Goal: Transaction & Acquisition: Purchase product/service

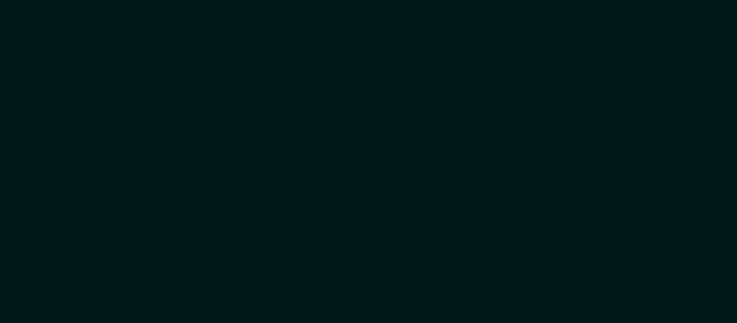
drag, startPoint x: 434, startPoint y: 182, endPoint x: 371, endPoint y: 116, distance: 91.6
click at [371, 116] on div at bounding box center [368, 161] width 737 height 323
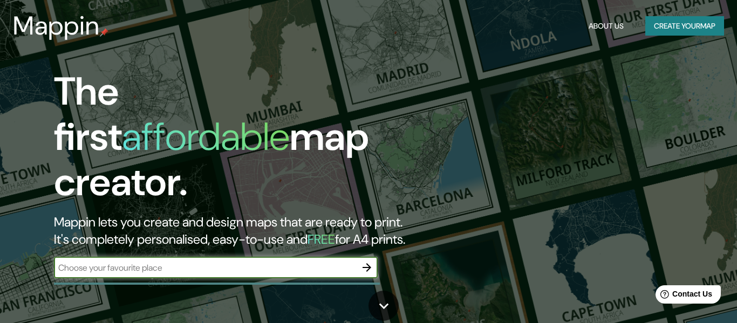
click at [217, 262] on input "text" at bounding box center [205, 268] width 302 height 12
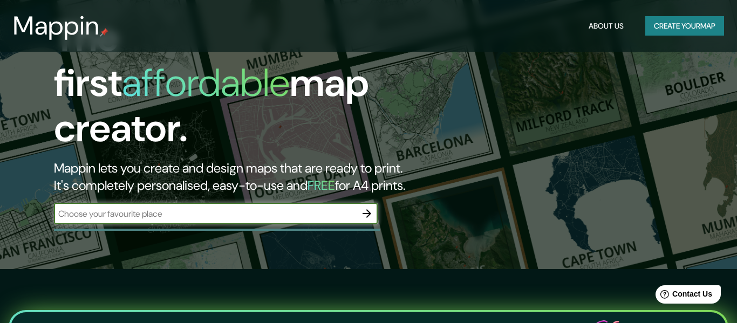
scroll to position [55, 0]
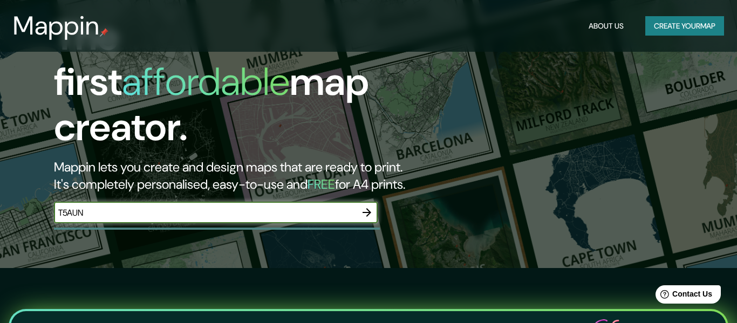
click at [187, 208] on input "T5AUN" at bounding box center [205, 213] width 302 height 12
click at [187, 207] on input "T5" at bounding box center [205, 213] width 302 height 12
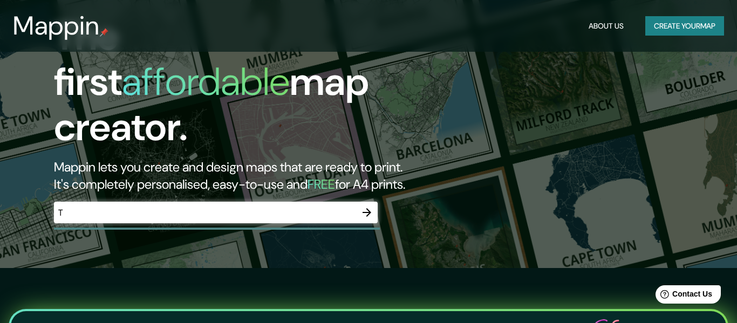
click at [187, 207] on input "T" at bounding box center [205, 213] width 302 height 12
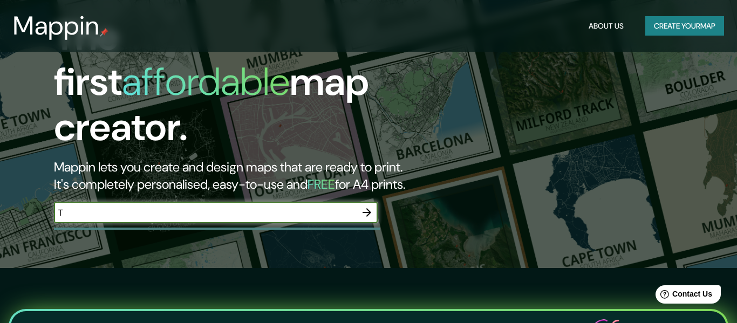
click at [187, 207] on input "T" at bounding box center [205, 213] width 302 height 12
type input "TAUNG"
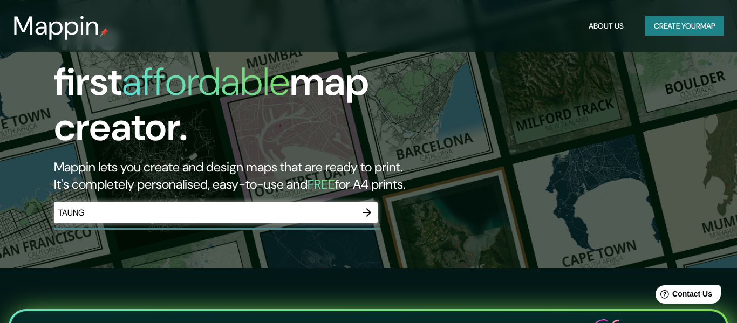
click at [176, 209] on div "TAUNG ​" at bounding box center [216, 213] width 324 height 22
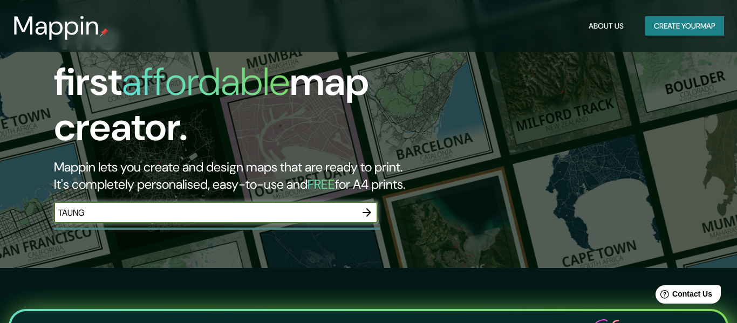
click at [165, 207] on input "TAUNG" at bounding box center [205, 213] width 302 height 12
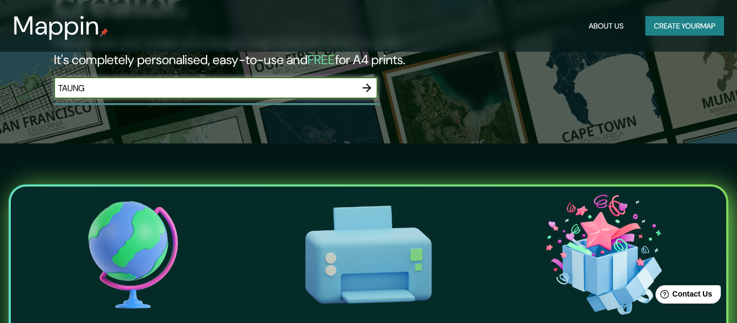
scroll to position [0, 0]
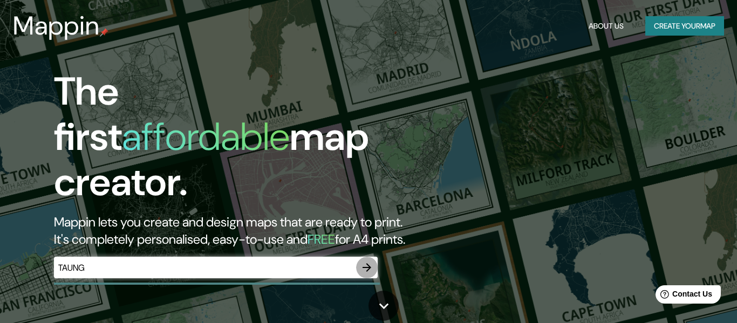
click at [372, 261] on icon "button" at bounding box center [366, 267] width 13 height 13
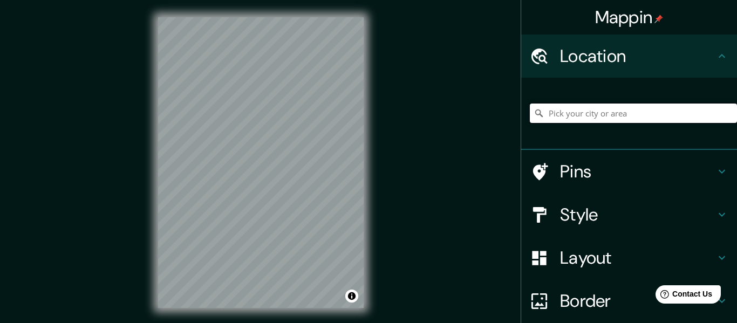
click at [641, 111] on input "Pick your city or area" at bounding box center [633, 113] width 207 height 19
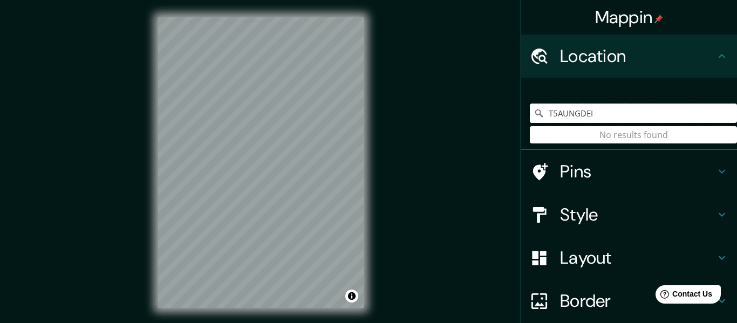
click at [641, 111] on input "T5AUNGDEI" at bounding box center [633, 113] width 207 height 19
type input "T"
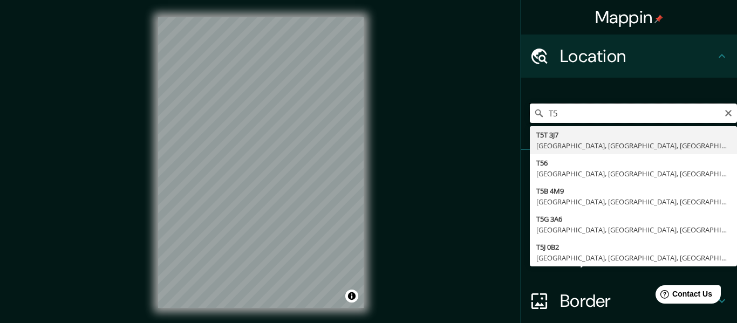
click at [641, 111] on input "T5" at bounding box center [633, 113] width 207 height 19
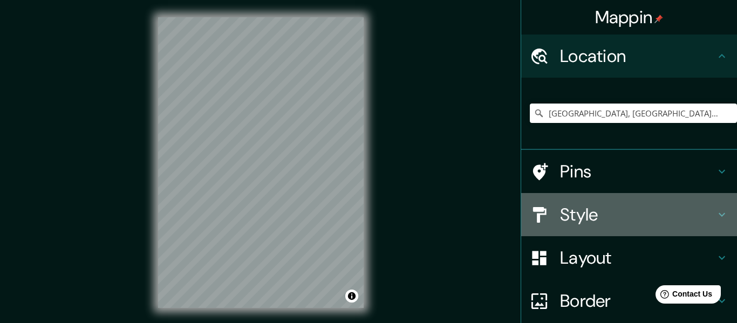
click at [610, 211] on h4 "Style" at bounding box center [637, 215] width 155 height 22
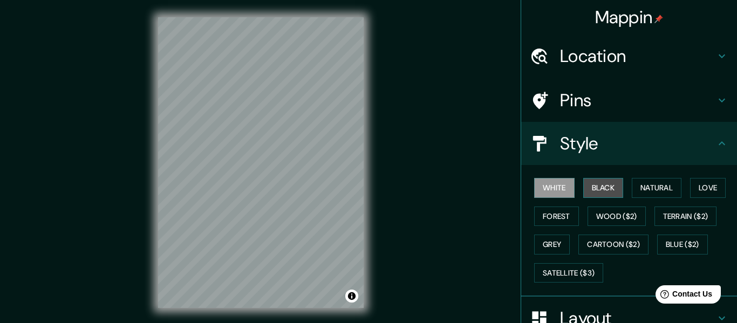
click at [604, 181] on button "Black" at bounding box center [603, 188] width 40 height 20
click at [554, 185] on button "White" at bounding box center [554, 188] width 40 height 20
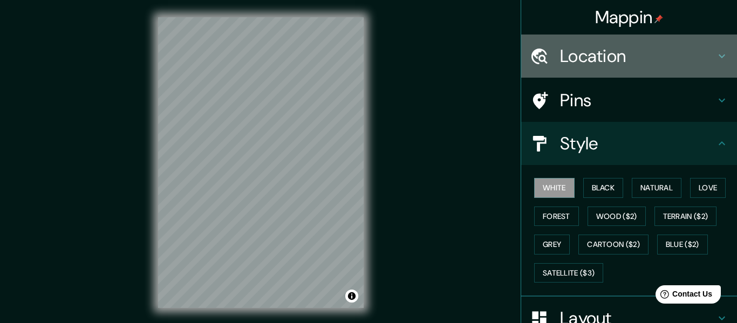
click at [618, 60] on h4 "Location" at bounding box center [637, 56] width 155 height 22
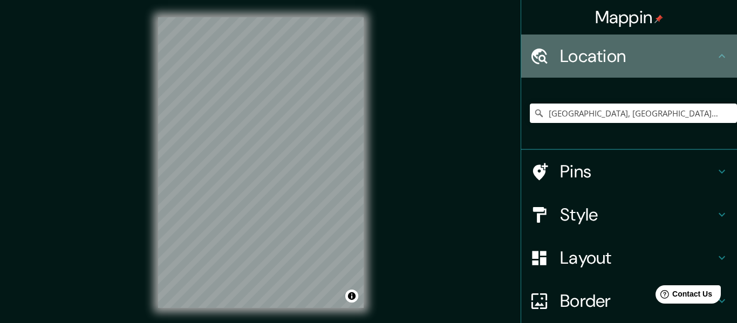
click at [618, 60] on h4 "Location" at bounding box center [637, 56] width 155 height 22
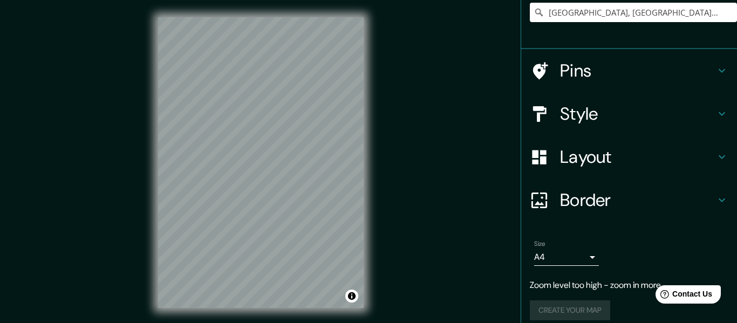
scroll to position [102, 0]
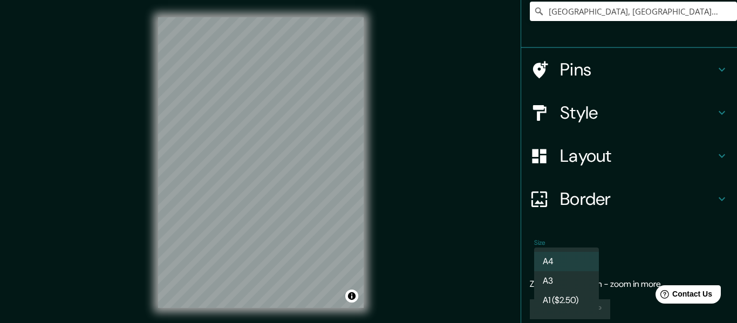
click at [564, 255] on body "Mappin Location Taungdwingyi Township, Magway, Myanmar Pins Style Layout Border…" at bounding box center [368, 161] width 737 height 323
click at [563, 258] on li "A4" at bounding box center [566, 261] width 65 height 19
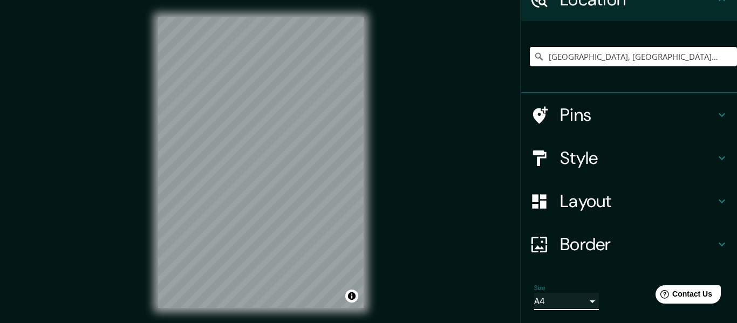
scroll to position [53, 0]
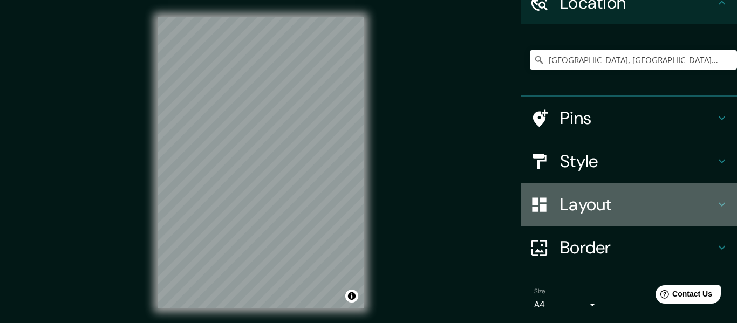
click at [588, 206] on h4 "Layout" at bounding box center [637, 205] width 155 height 22
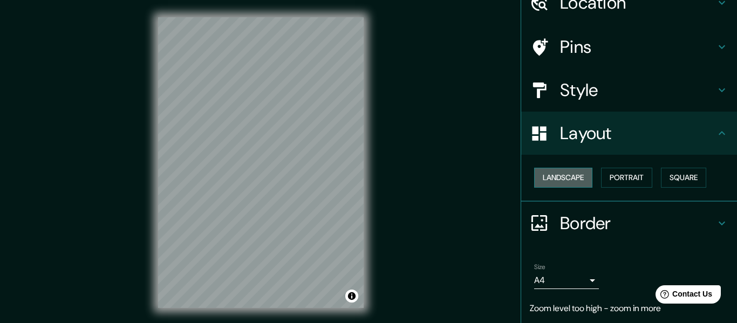
click at [570, 182] on button "Landscape" at bounding box center [563, 178] width 58 height 20
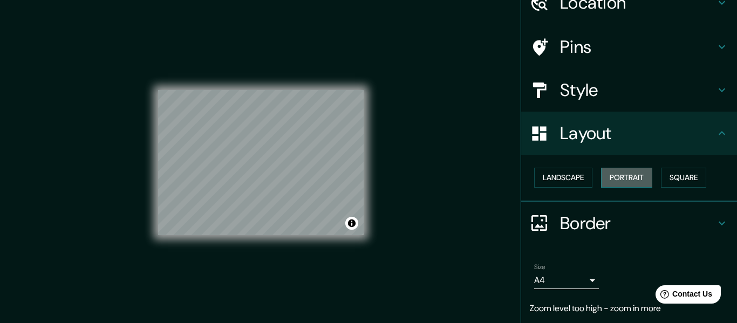
click at [637, 171] on button "Portrait" at bounding box center [626, 178] width 51 height 20
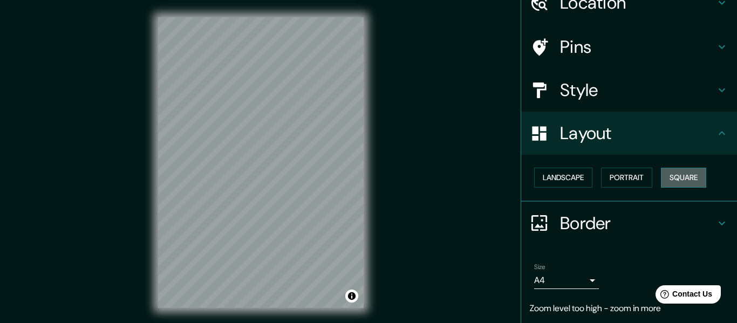
click at [690, 174] on button "Square" at bounding box center [683, 178] width 45 height 20
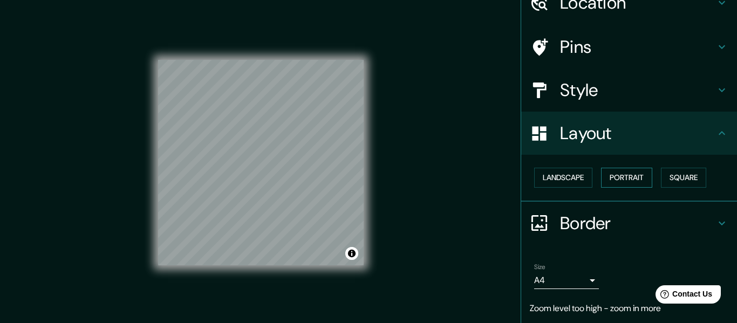
click at [641, 180] on button "Portrait" at bounding box center [626, 178] width 51 height 20
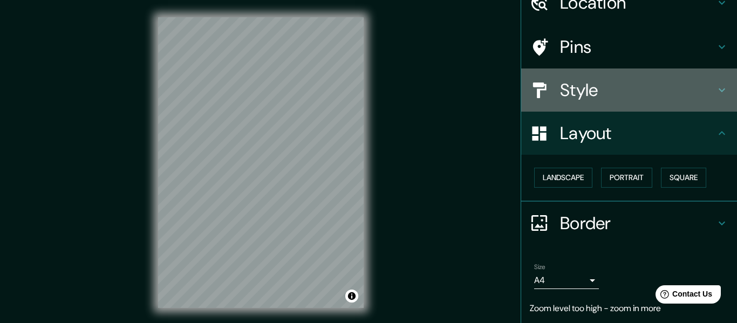
click at [592, 79] on h4 "Style" at bounding box center [637, 90] width 155 height 22
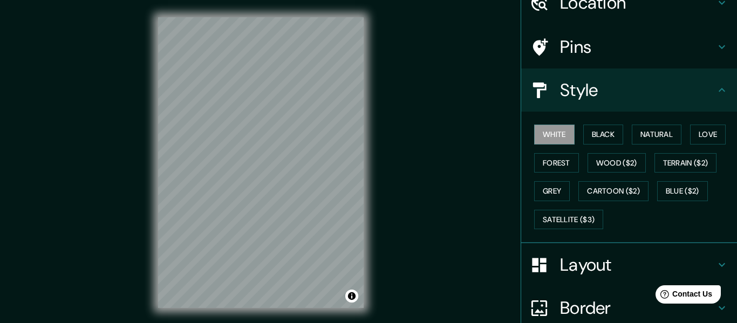
scroll to position [35, 0]
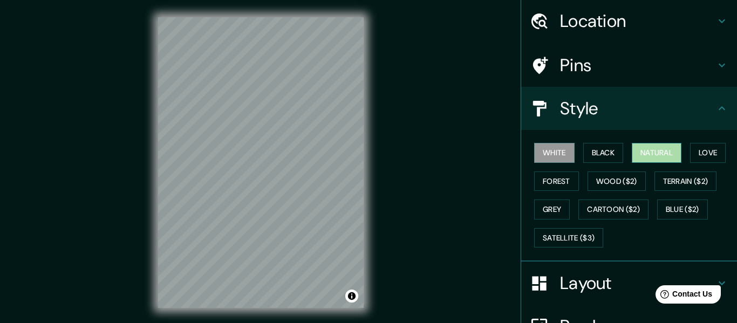
click at [676, 149] on button "Natural" at bounding box center [657, 153] width 50 height 20
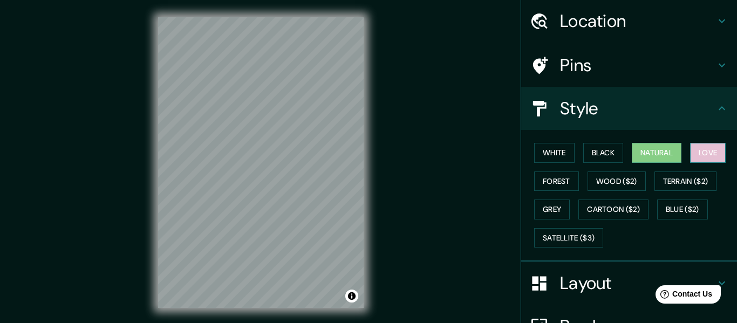
click at [726, 156] on button "Love" at bounding box center [708, 153] width 36 height 20
click at [674, 157] on button "Natural" at bounding box center [657, 153] width 50 height 20
click at [680, 179] on button "Terrain ($2)" at bounding box center [685, 182] width 63 height 20
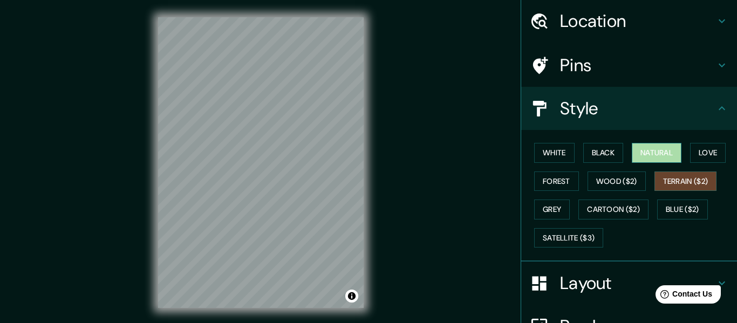
click at [648, 153] on button "Natural" at bounding box center [657, 153] width 50 height 20
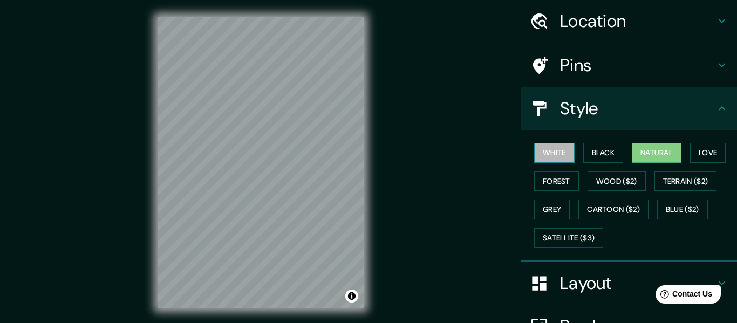
click at [557, 149] on button "White" at bounding box center [554, 153] width 40 height 20
click at [657, 148] on button "Natural" at bounding box center [657, 153] width 50 height 20
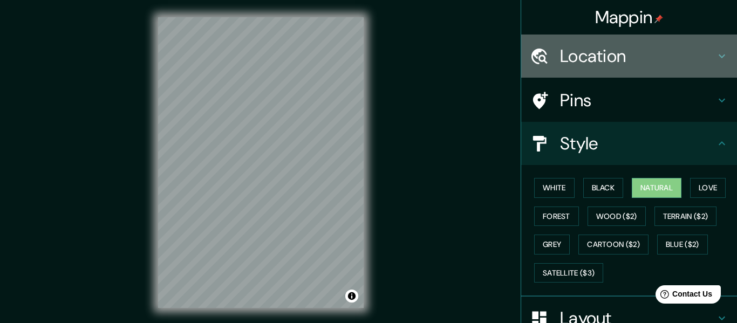
click at [615, 49] on h4 "Location" at bounding box center [637, 56] width 155 height 22
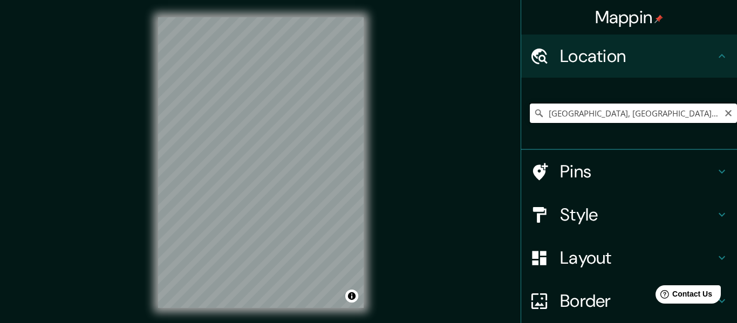
click at [652, 117] on input "Taungdwingyi Township, Magway, Myanmar" at bounding box center [633, 113] width 207 height 19
drag, startPoint x: 605, startPoint y: 112, endPoint x: 737, endPoint y: 111, distance: 131.7
click at [737, 111] on input "Taungdwingyi Township, Magway, Myanmar" at bounding box center [633, 113] width 207 height 19
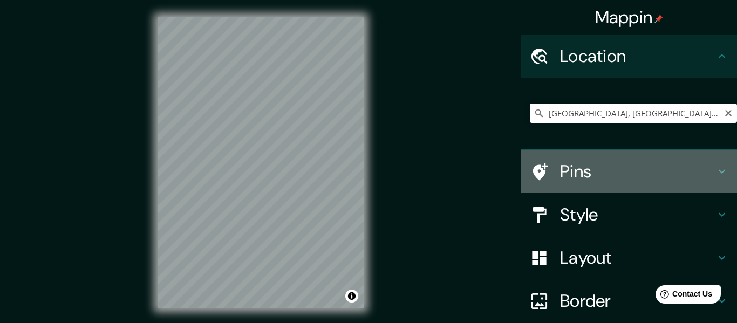
click at [616, 181] on h4 "Pins" at bounding box center [637, 172] width 155 height 22
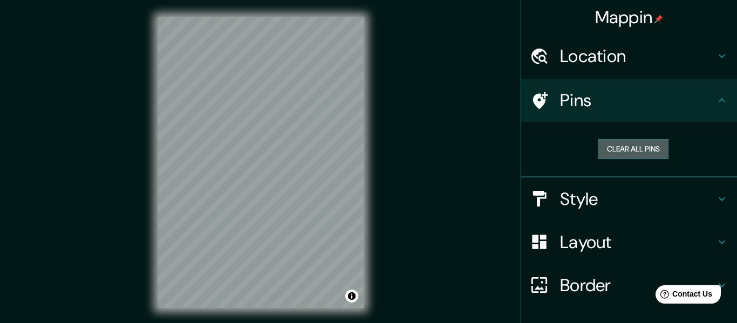
click at [616, 148] on button "Clear all pins" at bounding box center [633, 149] width 70 height 20
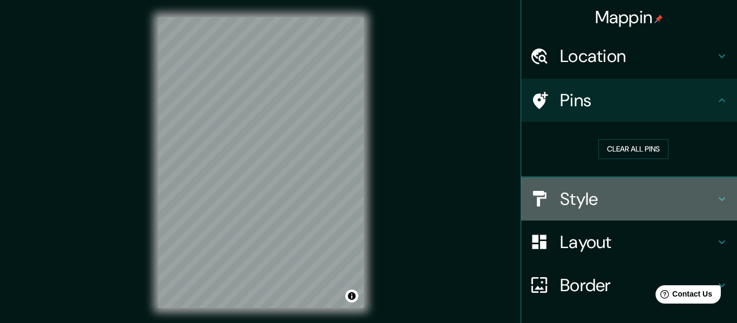
click at [600, 207] on h4 "Style" at bounding box center [637, 199] width 155 height 22
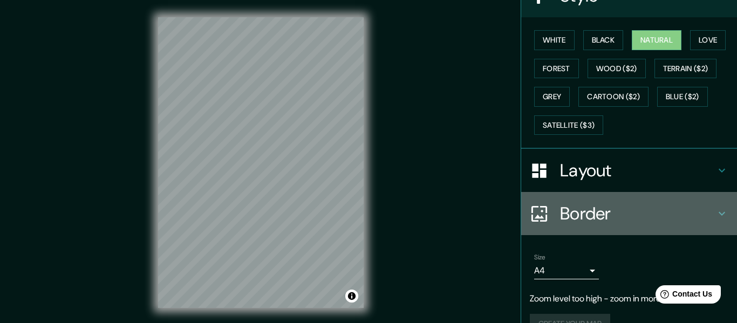
click at [600, 207] on h4 "Border" at bounding box center [637, 214] width 155 height 22
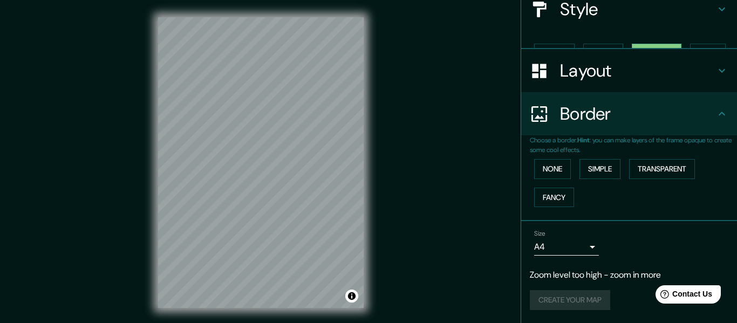
scroll to position [116, 0]
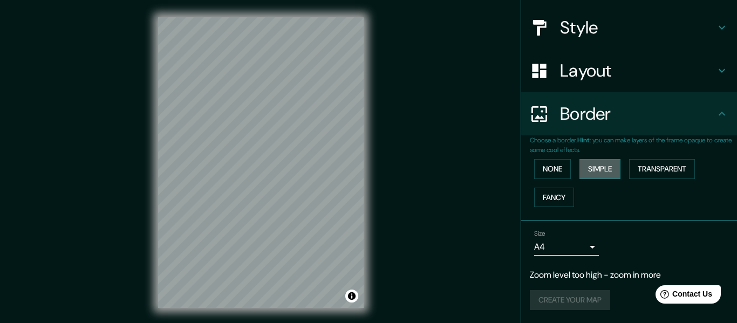
click at [600, 169] on button "Simple" at bounding box center [599, 169] width 41 height 20
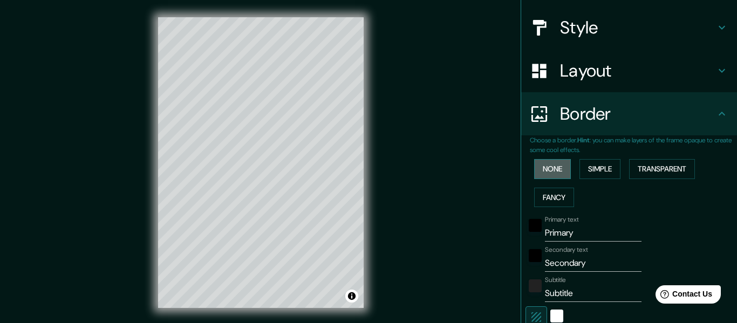
click at [551, 171] on button "None" at bounding box center [552, 169] width 37 height 20
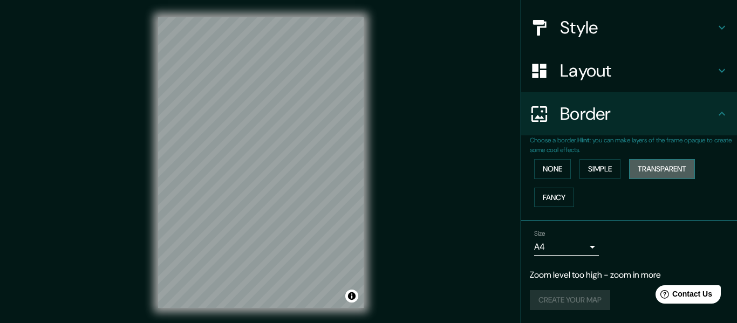
click at [667, 174] on button "Transparent" at bounding box center [662, 169] width 66 height 20
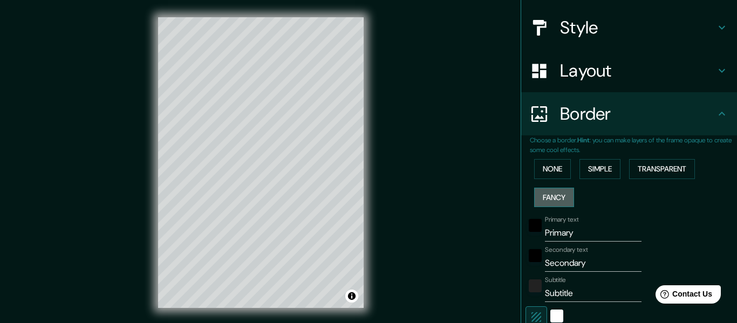
click at [574, 189] on button "Fancy" at bounding box center [554, 198] width 40 height 20
click at [594, 173] on button "Simple" at bounding box center [599, 169] width 41 height 20
click at [558, 166] on button "None" at bounding box center [552, 169] width 37 height 20
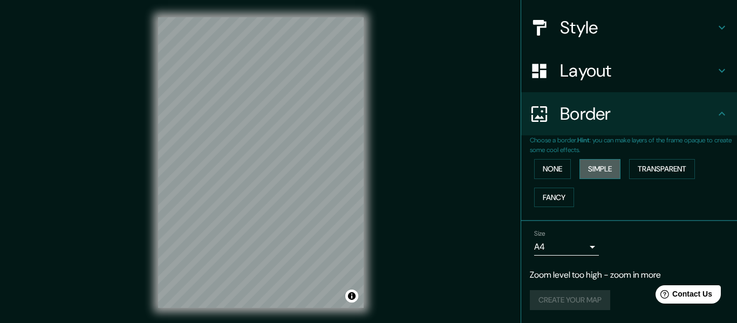
click at [590, 172] on button "Simple" at bounding box center [599, 169] width 41 height 20
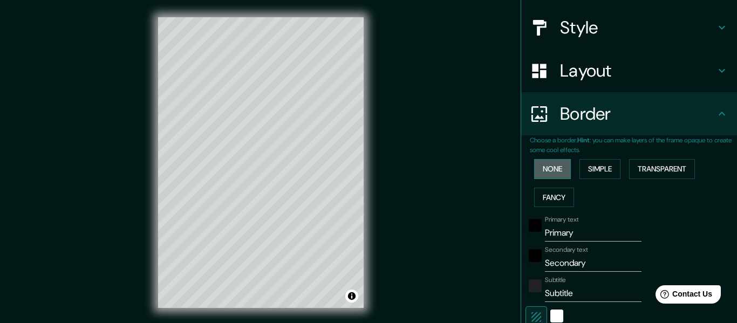
click at [554, 167] on button "None" at bounding box center [552, 169] width 37 height 20
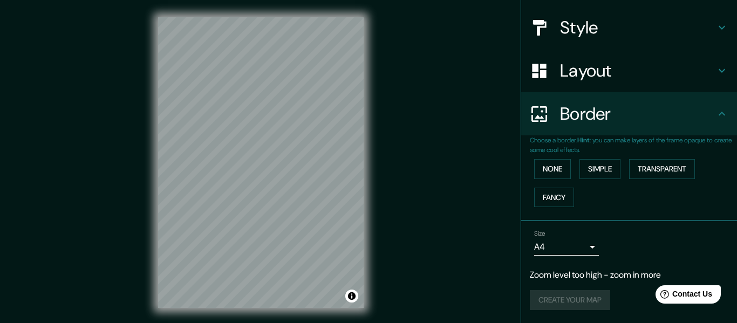
scroll to position [19, 0]
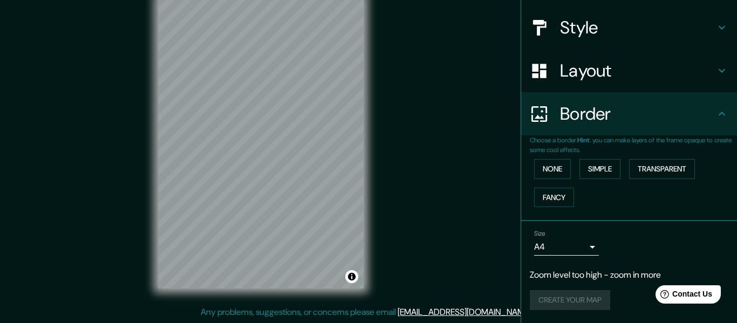
click at [572, 277] on p "Zoom level too high - zoom in more" at bounding box center [629, 275] width 199 height 13
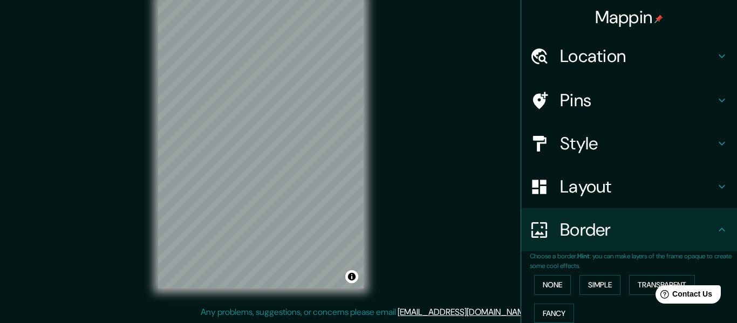
click at [583, 82] on div "Pins" at bounding box center [629, 100] width 216 height 43
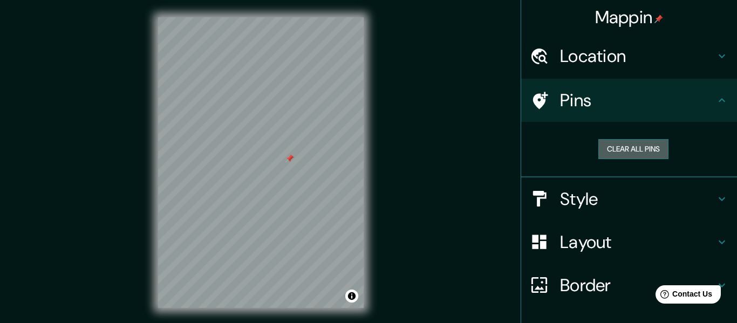
click at [640, 145] on button "Clear all pins" at bounding box center [633, 149] width 70 height 20
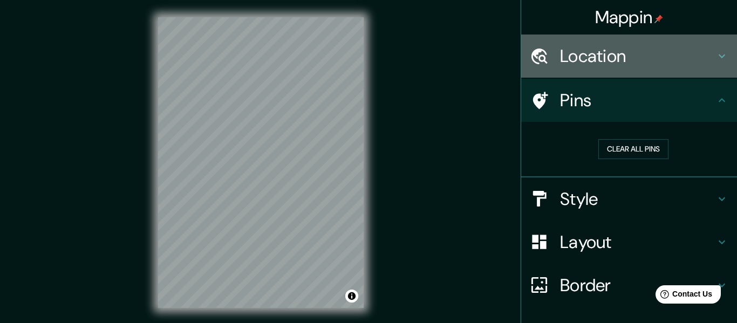
click at [621, 59] on h4 "Location" at bounding box center [637, 56] width 155 height 22
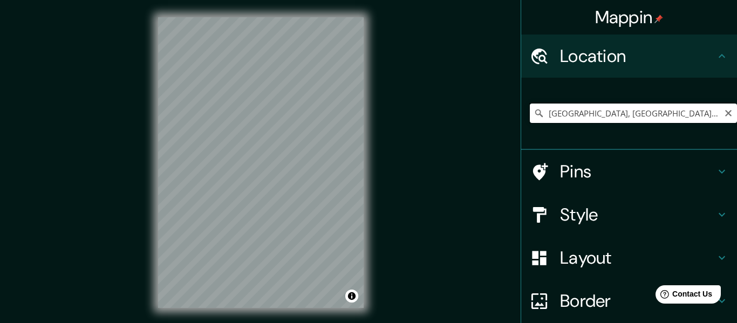
click at [635, 116] on input "Taungdwingyi Township, Magway, Myanmar" at bounding box center [633, 113] width 207 height 19
drag, startPoint x: 606, startPoint y: 113, endPoint x: 737, endPoint y: 117, distance: 130.6
click at [737, 117] on input "Taungdwingyi Township, Magway, Myanmar" at bounding box center [633, 113] width 207 height 19
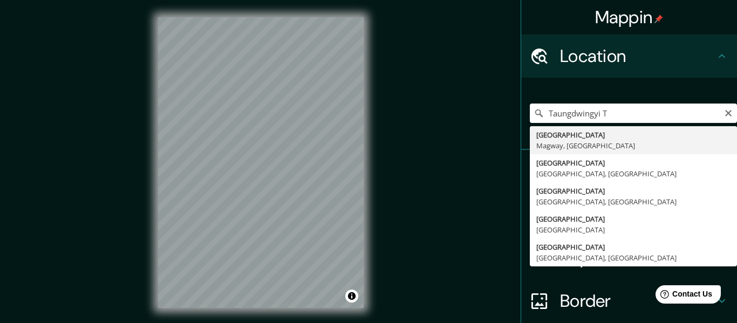
type input "Taungdwingyi Township, Magway, Myanmar"
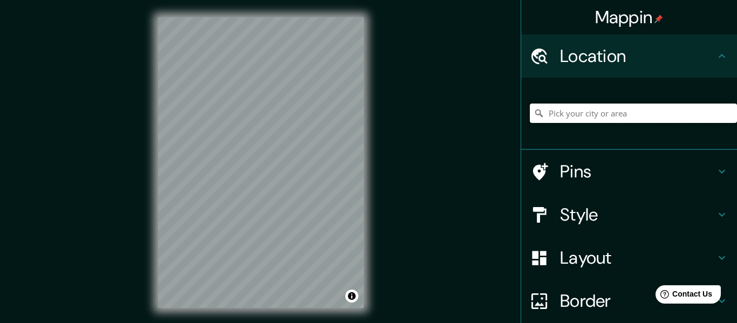
click at [583, 105] on input "Pick your city or area" at bounding box center [633, 113] width 207 height 19
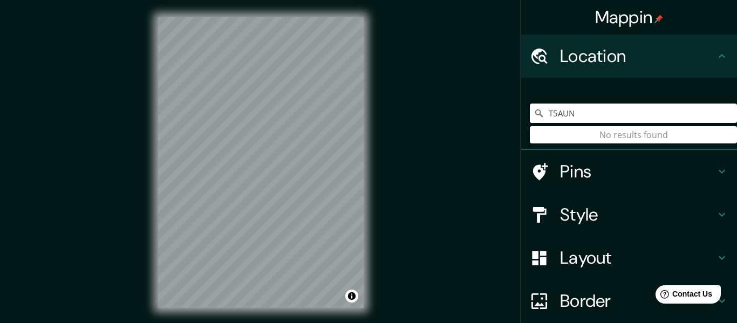
click at [587, 113] on input "T5AUN" at bounding box center [633, 113] width 207 height 19
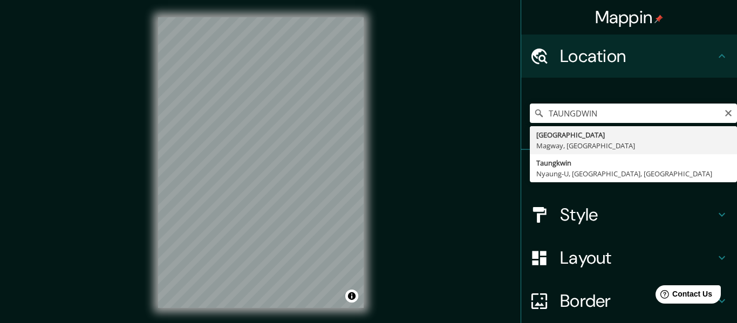
type input "[GEOGRAPHIC_DATA], [GEOGRAPHIC_DATA], [GEOGRAPHIC_DATA]"
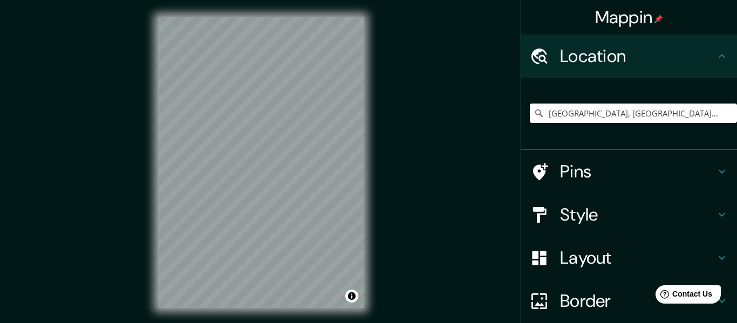
click at [263, 217] on div "© Mapbox © OpenStreetMap Improve this map" at bounding box center [261, 162] width 240 height 325
drag, startPoint x: 295, startPoint y: 314, endPoint x: 129, endPoint y: 192, distance: 205.7
click at [129, 192] on div "Mappin Location Taungdwingyi Township, Magway, Myanmar Pins Style Layout Border…" at bounding box center [368, 171] width 737 height 343
click at [565, 117] on input "Taungdwingyi Township, Magway, Myanmar" at bounding box center [633, 113] width 207 height 19
click at [616, 122] on input "Pick your city or area" at bounding box center [633, 113] width 207 height 19
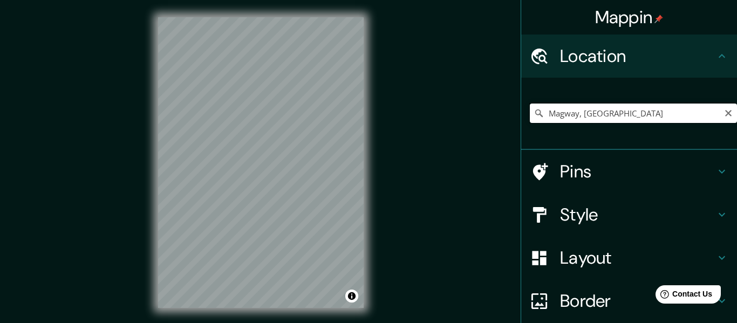
drag, startPoint x: 652, startPoint y: 112, endPoint x: 576, endPoint y: 114, distance: 76.1
click at [576, 114] on input "Magway, [GEOGRAPHIC_DATA]" at bounding box center [633, 113] width 207 height 19
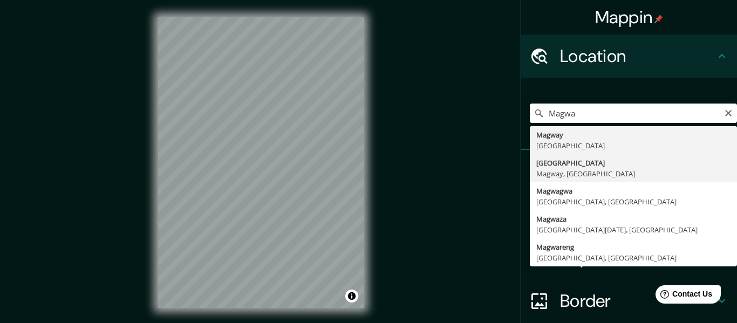
type input "[GEOGRAPHIC_DATA], [GEOGRAPHIC_DATA], [GEOGRAPHIC_DATA]"
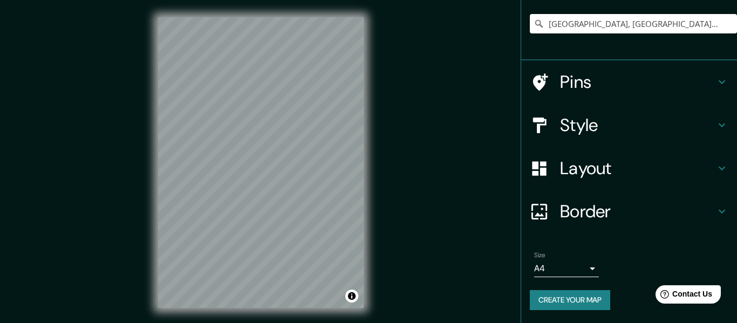
scroll to position [19, 0]
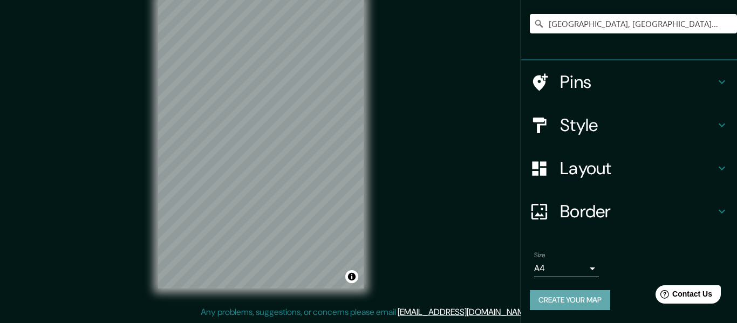
click at [560, 299] on button "Create your map" at bounding box center [570, 300] width 80 height 20
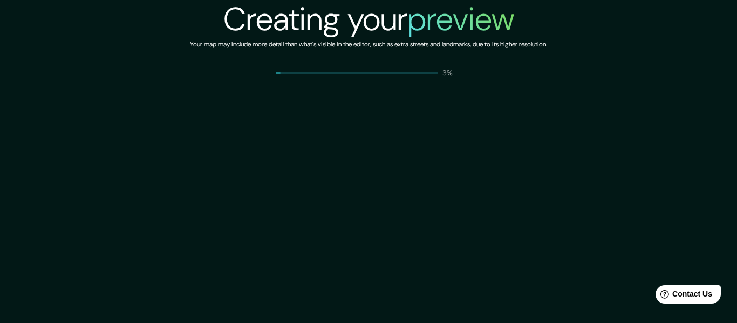
drag, startPoint x: 0, startPoint y: 0, endPoint x: 312, endPoint y: 186, distance: 362.9
click at [312, 186] on div "Creating your preview Your map may include more detail than what's visible in t…" at bounding box center [368, 161] width 737 height 323
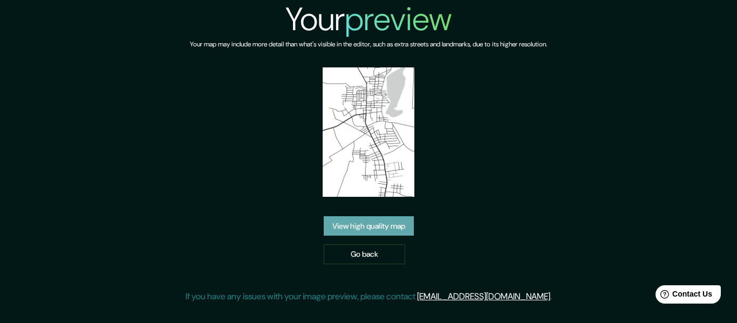
click at [413, 216] on link "View high quality map" at bounding box center [369, 226] width 90 height 20
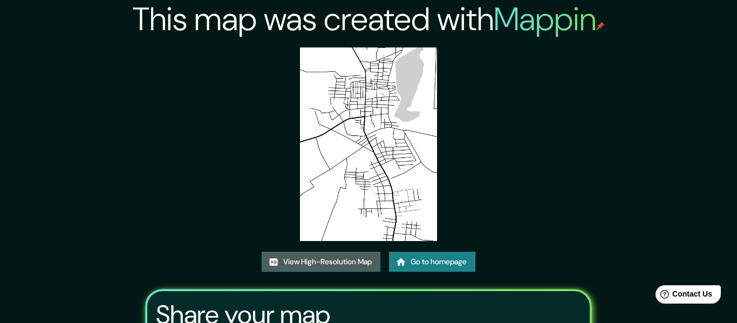
click at [333, 252] on link "View High-Resolution Map" at bounding box center [321, 262] width 119 height 20
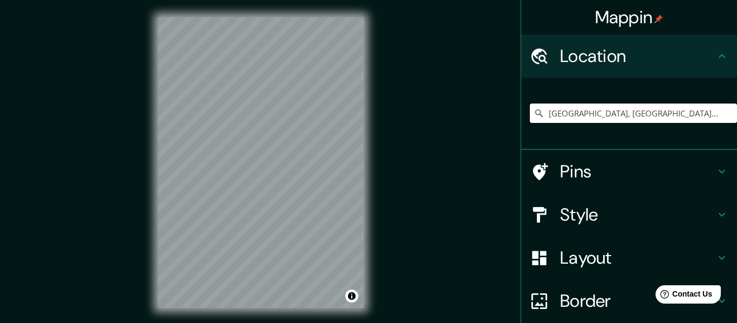
click at [622, 108] on input "[GEOGRAPHIC_DATA], [GEOGRAPHIC_DATA], [GEOGRAPHIC_DATA]" at bounding box center [633, 113] width 207 height 19
click at [619, 119] on input "[GEOGRAPHIC_DATA], [GEOGRAPHIC_DATA], [GEOGRAPHIC_DATA]" at bounding box center [633, 113] width 207 height 19
drag, startPoint x: 706, startPoint y: 117, endPoint x: 578, endPoint y: 112, distance: 127.4
click at [578, 112] on input "Magway Township, Magway, Myanmar" at bounding box center [633, 113] width 207 height 19
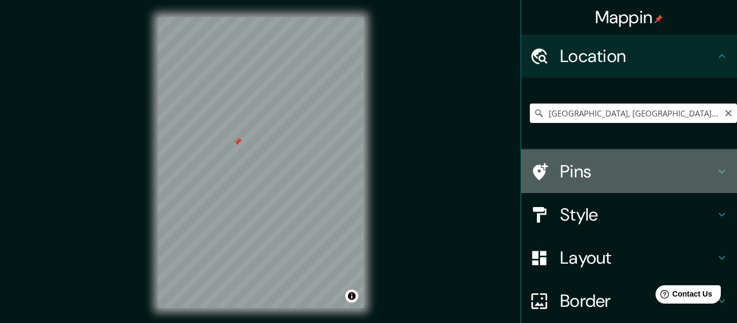
click at [601, 185] on div "Pins" at bounding box center [629, 171] width 216 height 43
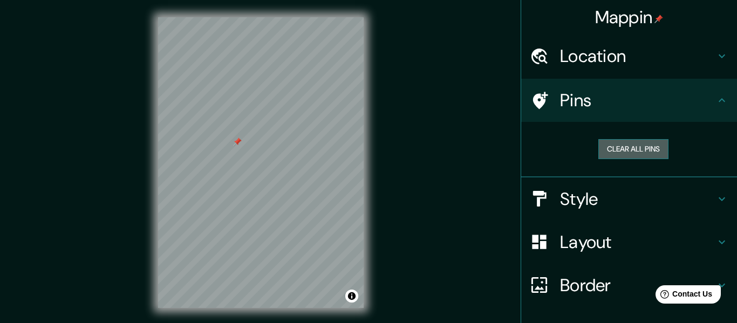
click at [621, 159] on button "Clear all pins" at bounding box center [633, 149] width 70 height 20
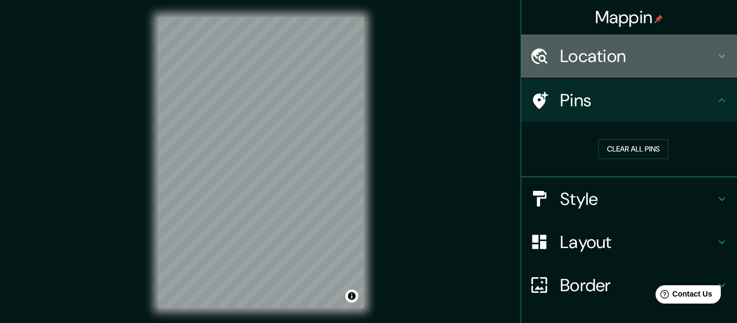
click at [619, 53] on h4 "Location" at bounding box center [637, 56] width 155 height 22
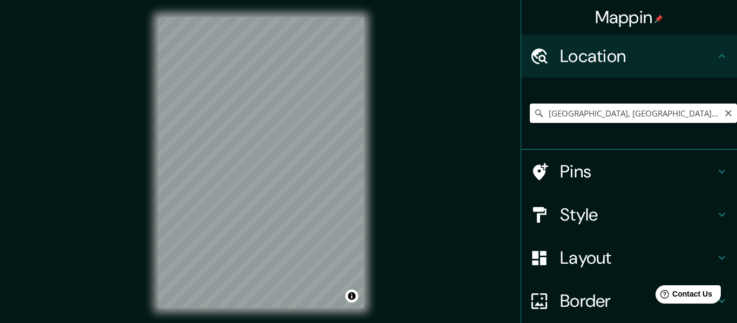
click at [642, 117] on input "Magway Township, Magway, Myanmar" at bounding box center [633, 113] width 207 height 19
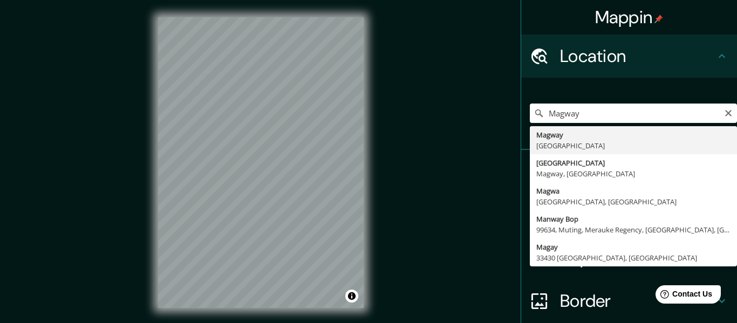
type input "Magway, Myanmar"
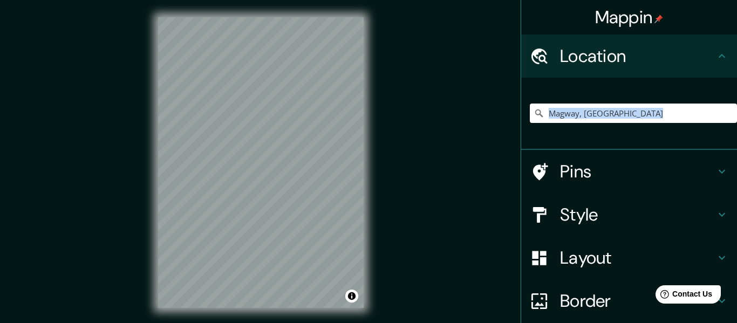
click at [608, 143] on div "Magway, Myanmar" at bounding box center [629, 114] width 216 height 72
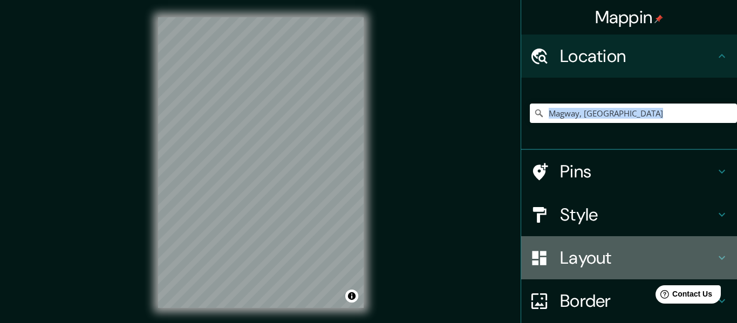
click at [578, 252] on h4 "Layout" at bounding box center [637, 258] width 155 height 22
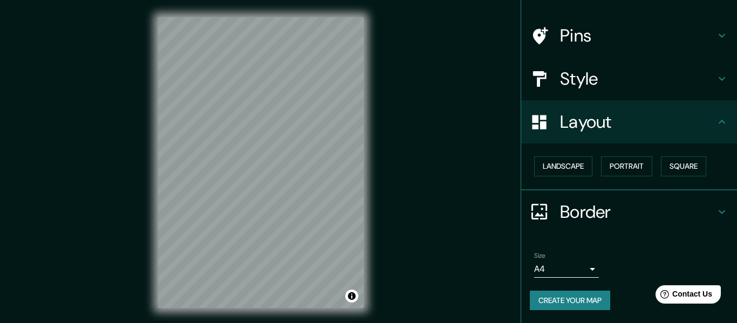
scroll to position [64, 0]
click at [575, 160] on button "Landscape" at bounding box center [563, 167] width 58 height 20
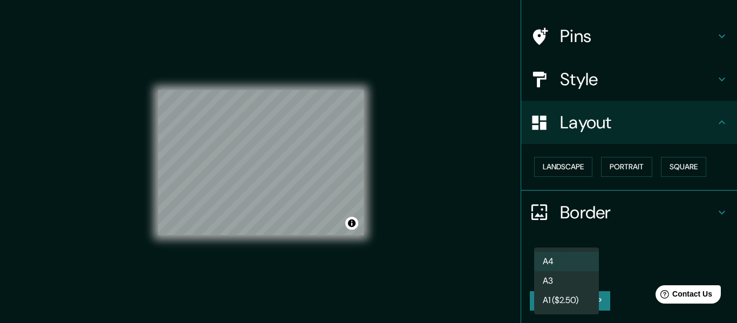
click at [566, 267] on body "Mappin Location Magway, Myanmar Pins Style Layout Landscape Portrait Square Bor…" at bounding box center [368, 161] width 737 height 323
click at [564, 279] on li "A3" at bounding box center [566, 280] width 65 height 19
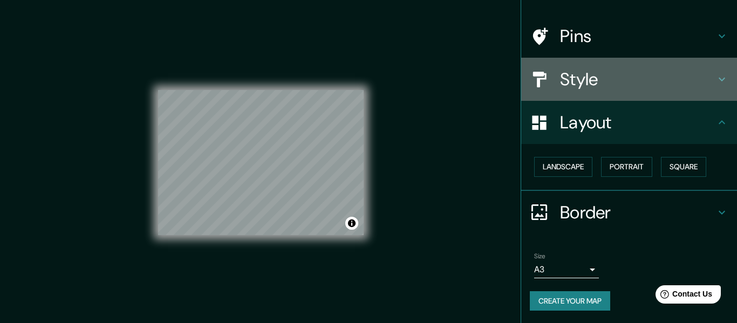
click at [597, 74] on h4 "Style" at bounding box center [637, 80] width 155 height 22
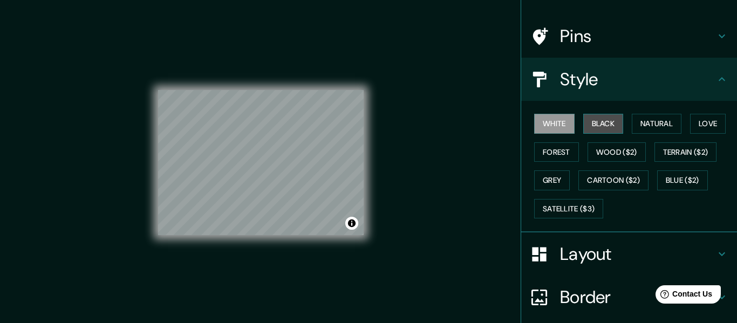
click at [598, 125] on button "Black" at bounding box center [603, 124] width 40 height 20
click at [568, 123] on button "White" at bounding box center [554, 124] width 40 height 20
click at [645, 113] on div "White Black Natural Love Forest Wood ($2) Terrain ($2) Grey Cartoon ($2) Blue (…" at bounding box center [633, 166] width 207 height 113
click at [645, 122] on button "Natural" at bounding box center [657, 124] width 50 height 20
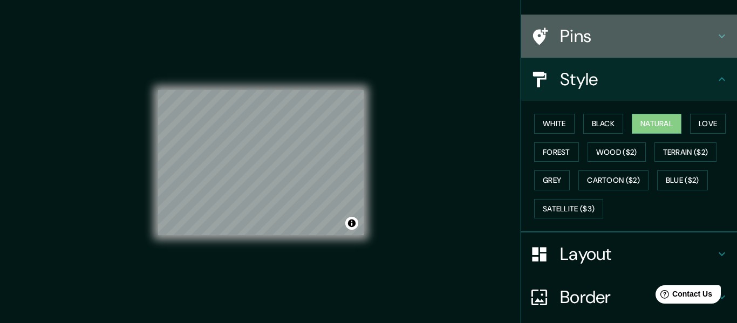
click at [578, 44] on h4 "Pins" at bounding box center [637, 36] width 155 height 22
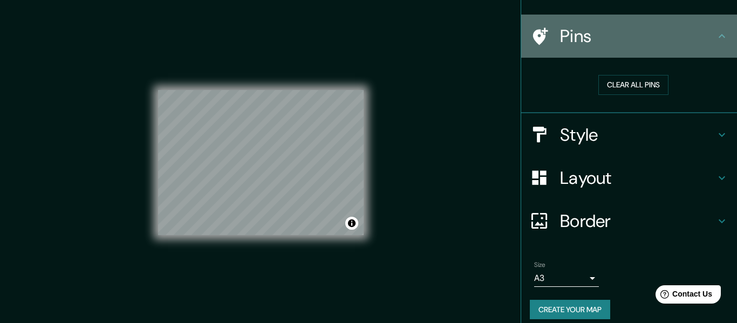
click at [578, 44] on h4 "Pins" at bounding box center [637, 36] width 155 height 22
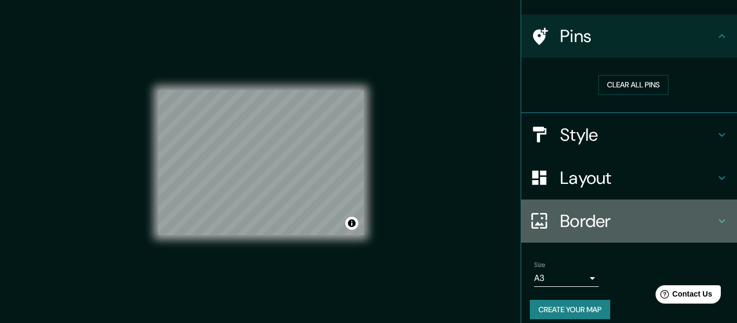
click at [575, 206] on div "Border" at bounding box center [629, 221] width 216 height 43
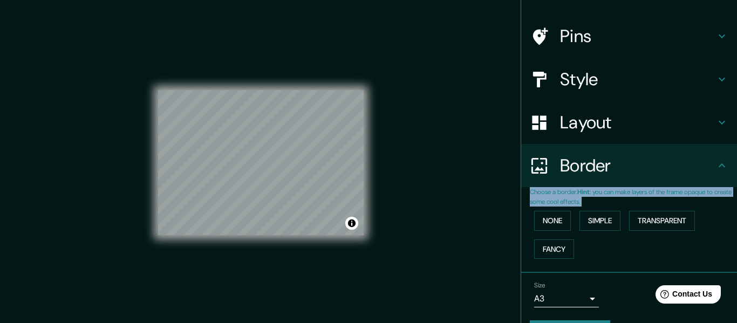
click at [639, 200] on p "Choose a border. Hint : you can make layers of the frame opaque to create some …" at bounding box center [633, 196] width 207 height 19
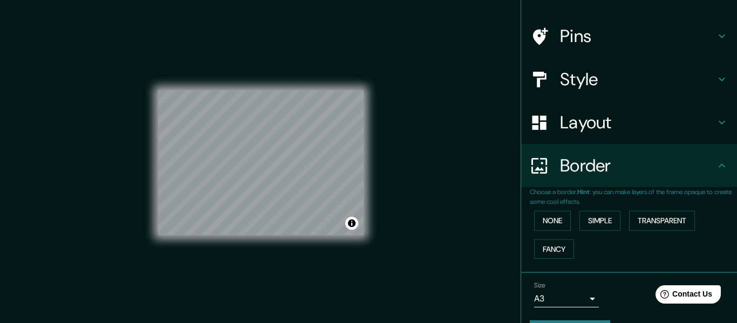
scroll to position [94, 0]
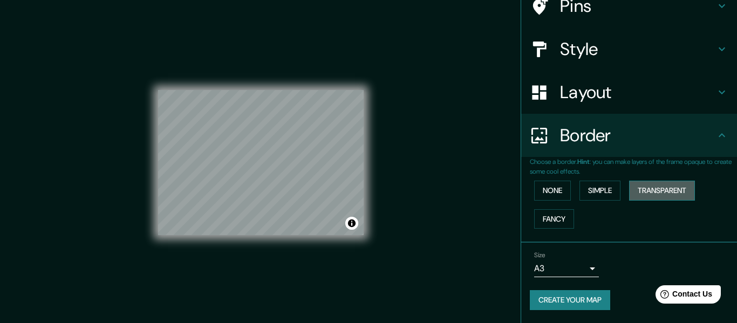
click at [660, 192] on button "Transparent" at bounding box center [662, 191] width 66 height 20
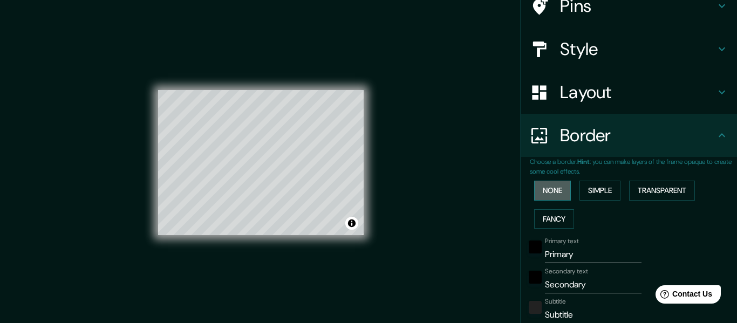
click at [564, 187] on button "None" at bounding box center [552, 191] width 37 height 20
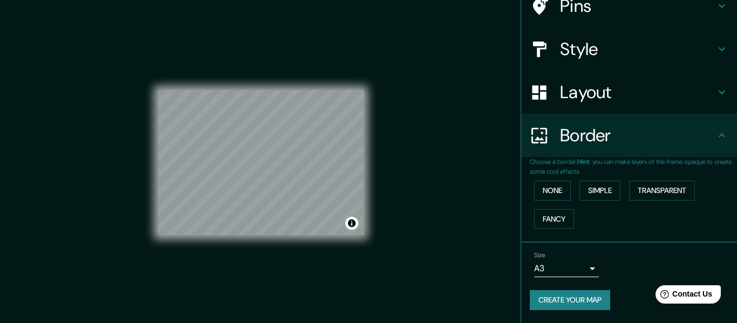
scroll to position [19, 0]
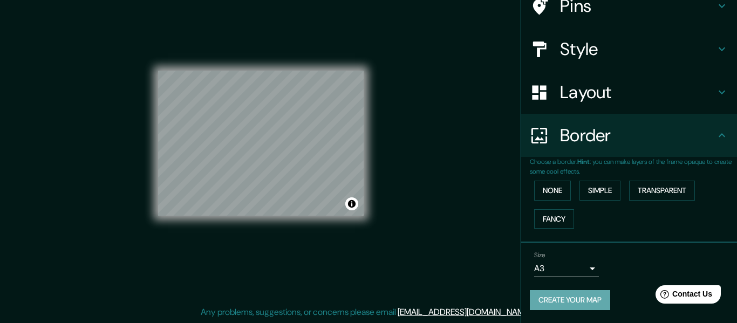
click at [573, 296] on button "Create your map" at bounding box center [570, 300] width 80 height 20
click at [570, 299] on button "Create your map" at bounding box center [570, 300] width 80 height 20
click at [448, 52] on div "Mappin Location Magway, Myanmar Pins Style Layout Border Choose a border. Hint …" at bounding box center [368, 152] width 737 height 343
click at [582, 305] on button "Create your map" at bounding box center [570, 300] width 80 height 20
click at [582, 305] on div "Create your map" at bounding box center [629, 300] width 199 height 20
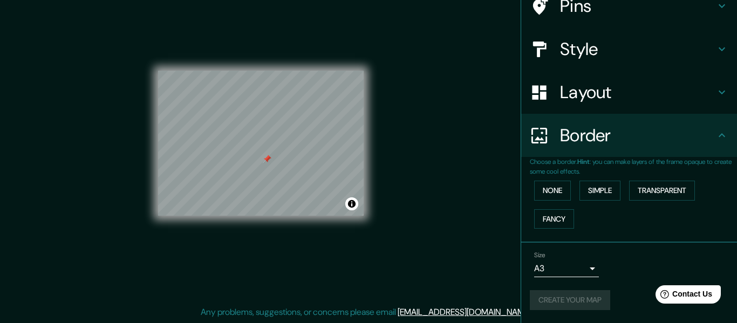
click at [582, 305] on div "Create your map" at bounding box center [629, 300] width 199 height 20
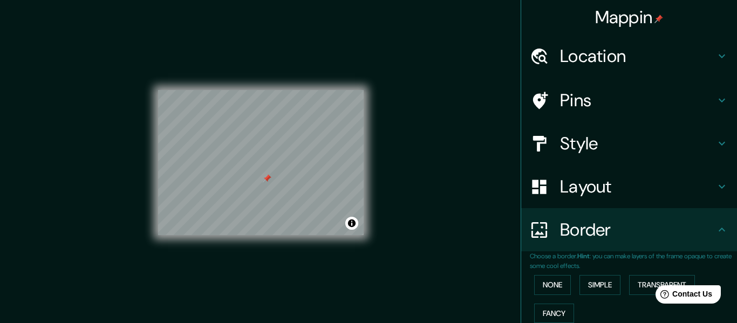
scroll to position [94, 0]
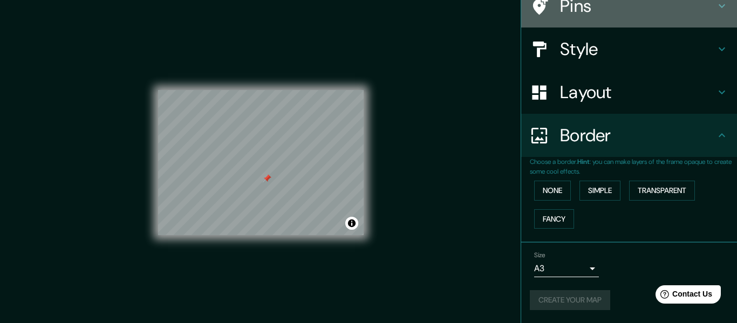
click at [583, 18] on div "Pins" at bounding box center [629, 5] width 216 height 43
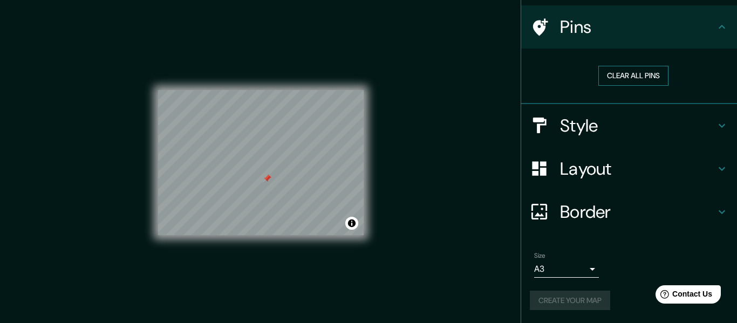
scroll to position [73, 0]
click at [625, 81] on button "Clear all pins" at bounding box center [633, 76] width 70 height 20
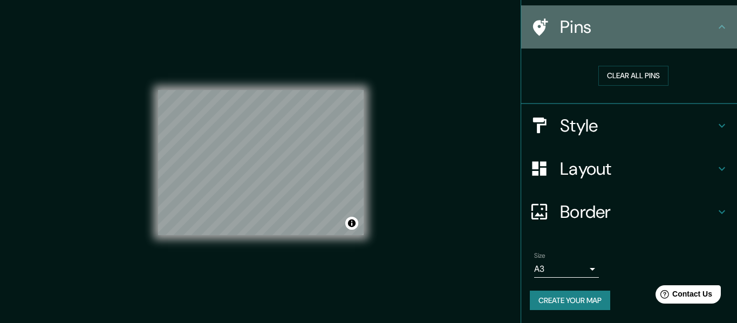
click at [586, 36] on h4 "Pins" at bounding box center [637, 27] width 155 height 22
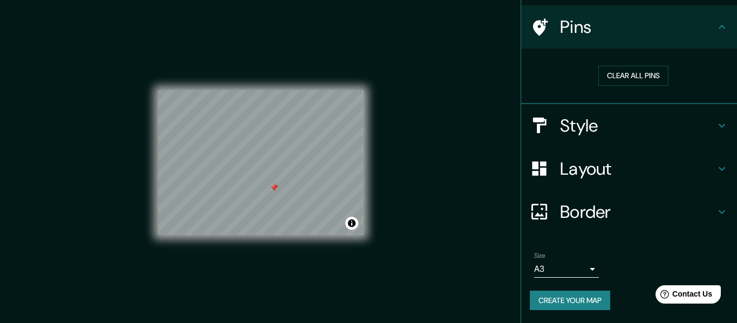
click at [273, 189] on div at bounding box center [274, 187] width 9 height 9
click at [634, 73] on button "Clear all pins" at bounding box center [633, 76] width 70 height 20
click at [568, 300] on button "Create your map" at bounding box center [570, 301] width 80 height 20
click at [568, 300] on div "Create your map" at bounding box center [629, 301] width 199 height 20
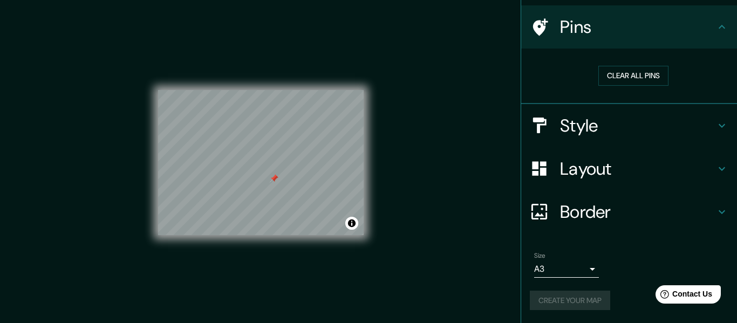
click at [568, 300] on div "Create your map" at bounding box center [629, 301] width 199 height 20
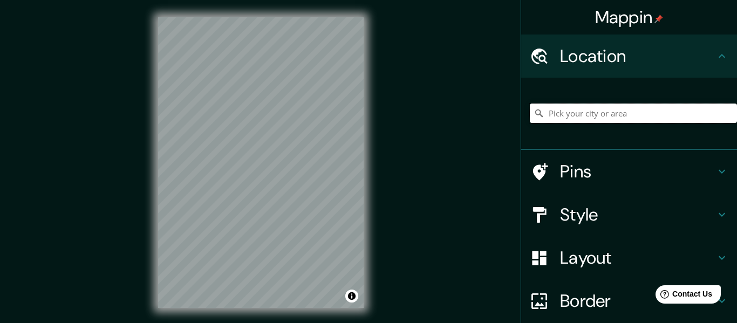
click at [590, 113] on input "Pick your city or area" at bounding box center [633, 113] width 207 height 19
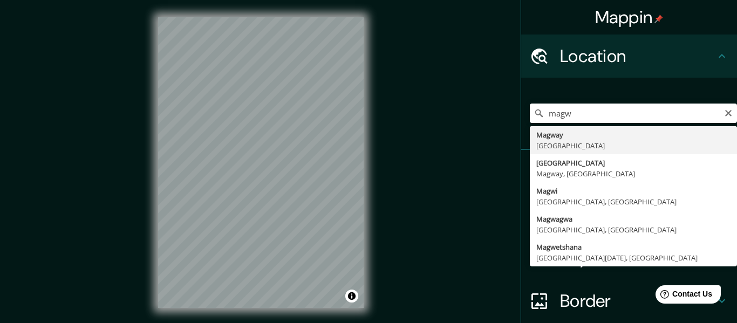
type input "Magway, Myanmar"
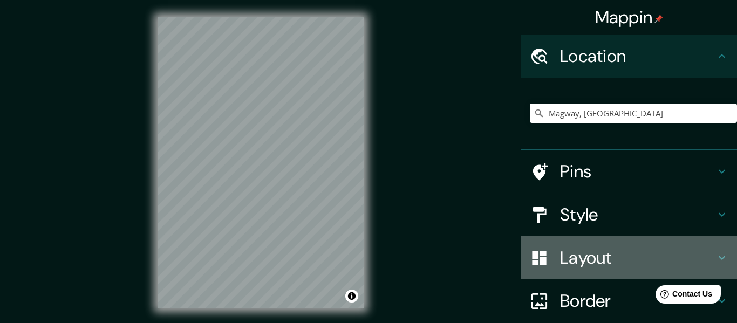
click at [642, 252] on h4 "Layout" at bounding box center [637, 258] width 155 height 22
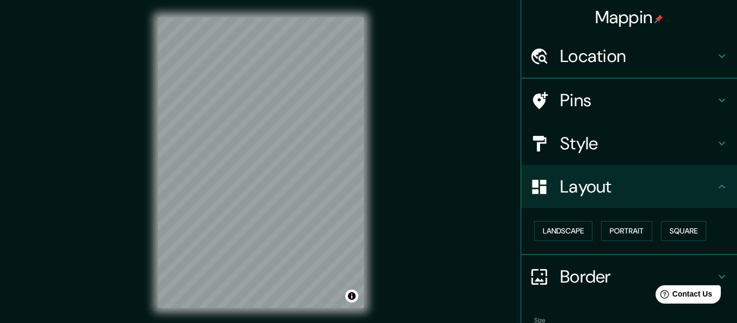
scroll to position [65, 0]
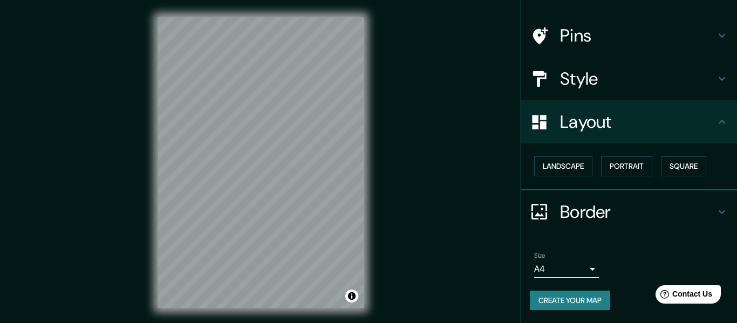
click at [565, 156] on div "Landscape Portrait Square" at bounding box center [633, 166] width 207 height 29
click at [565, 163] on button "Landscape" at bounding box center [563, 166] width 58 height 20
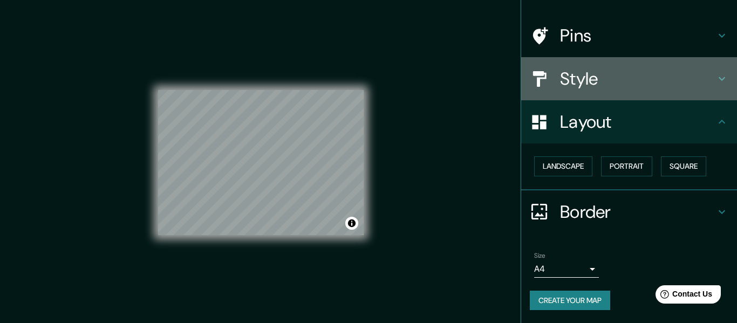
click at [632, 72] on h4 "Style" at bounding box center [637, 79] width 155 height 22
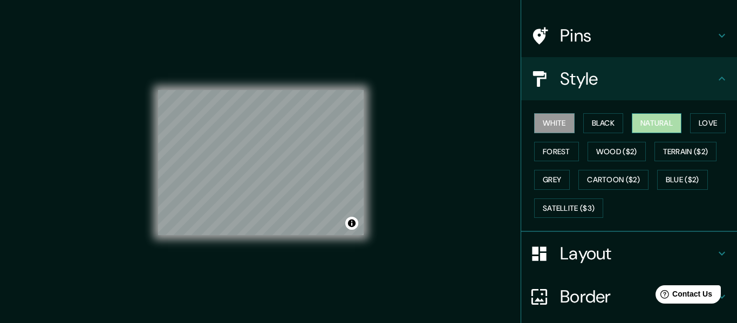
click at [667, 124] on button "Natural" at bounding box center [657, 123] width 50 height 20
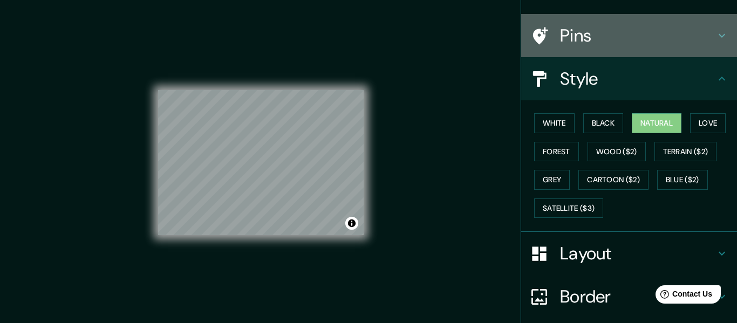
click at [613, 30] on h4 "Pins" at bounding box center [637, 36] width 155 height 22
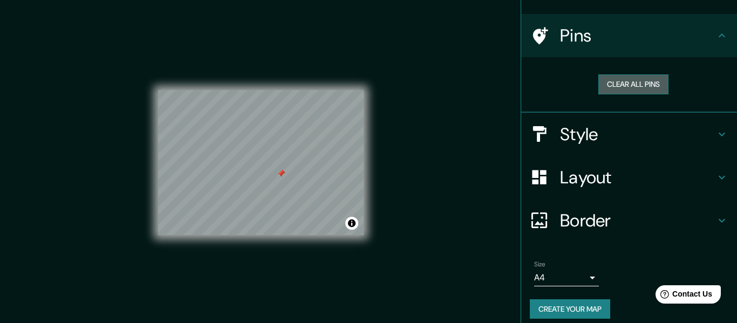
click at [613, 83] on button "Clear all pins" at bounding box center [633, 84] width 70 height 20
click at [611, 85] on button "Clear all pins" at bounding box center [633, 84] width 70 height 20
click at [629, 79] on button "Clear all pins" at bounding box center [633, 84] width 70 height 20
click at [600, 91] on button "Clear all pins" at bounding box center [633, 84] width 70 height 20
click at [644, 80] on button "Clear all pins" at bounding box center [633, 84] width 70 height 20
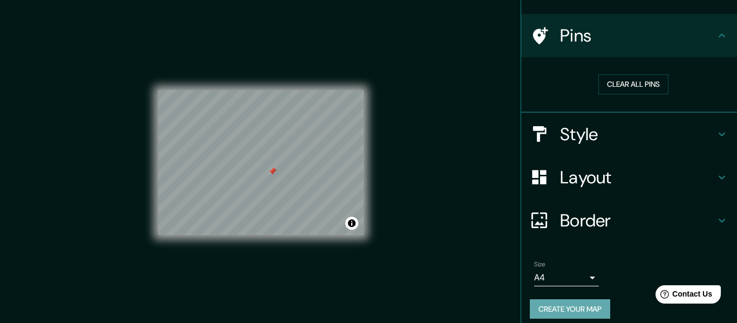
click at [558, 305] on button "Create your map" at bounding box center [570, 309] width 80 height 20
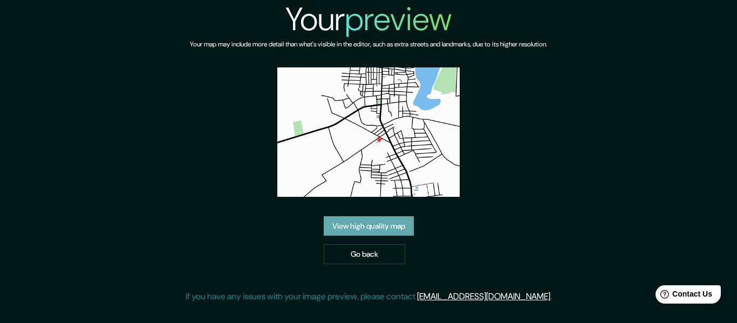
click at [405, 228] on link "View high quality map" at bounding box center [369, 226] width 90 height 20
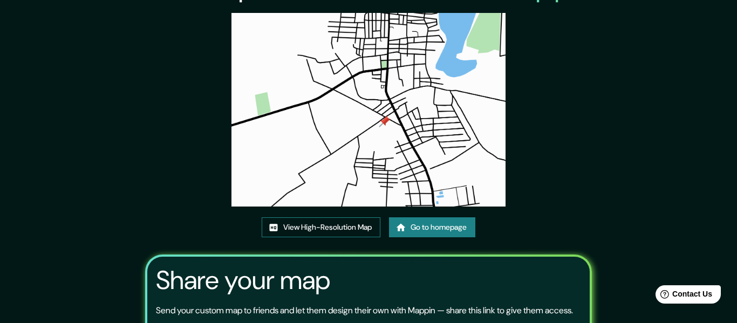
scroll to position [30, 0]
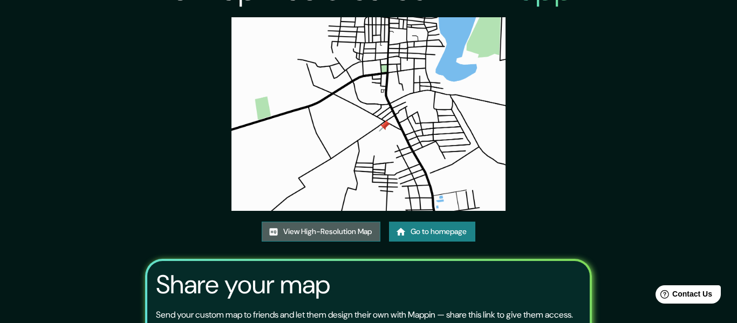
click at [328, 228] on link "View High-Resolution Map" at bounding box center [321, 232] width 119 height 20
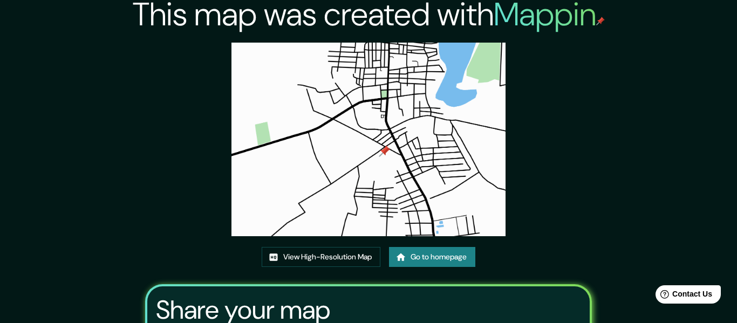
scroll to position [4, 0]
